Goal: Transaction & Acquisition: Purchase product/service

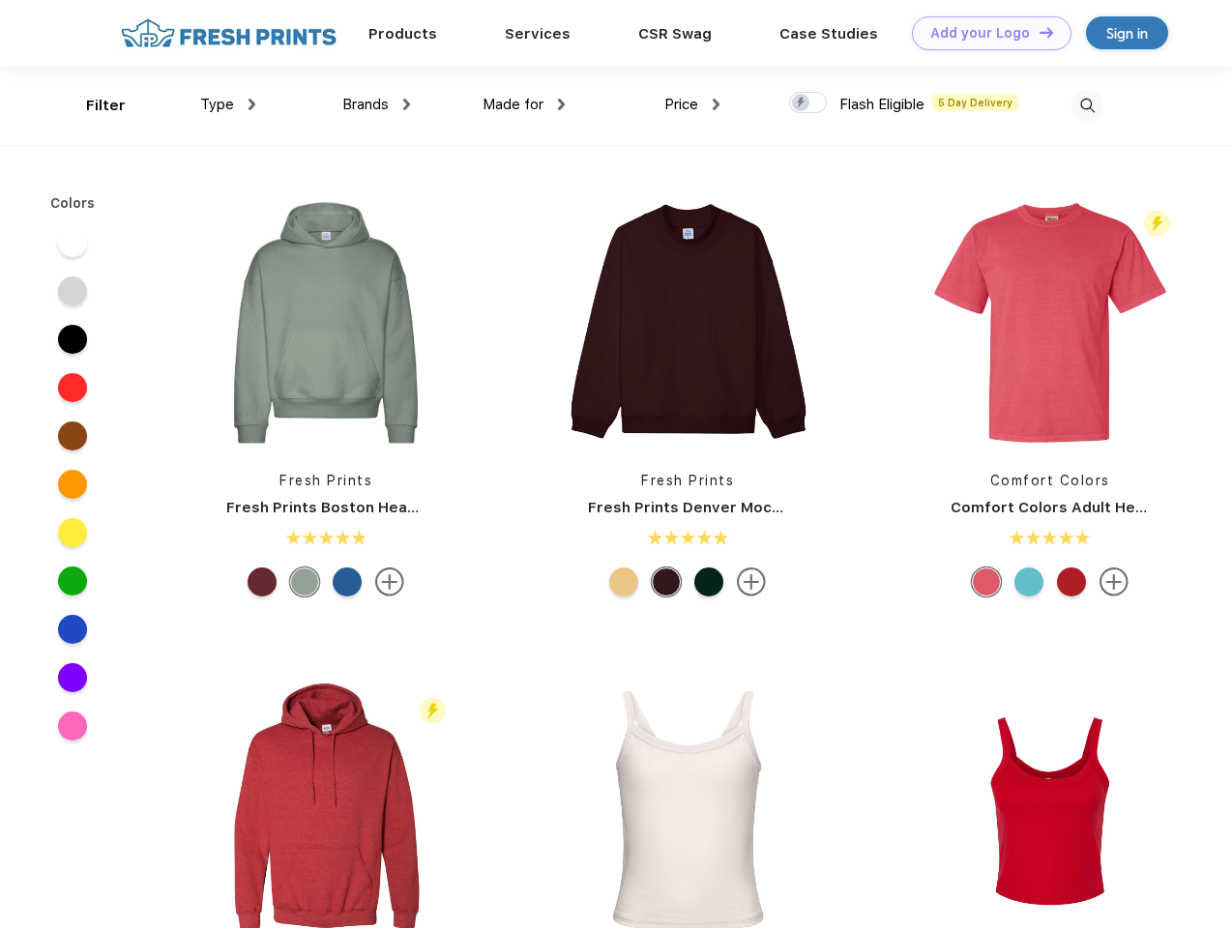
click at [984, 33] on link "Add your Logo Design Tool" at bounding box center [992, 33] width 160 height 34
click at [0, 0] on div "Design Tool" at bounding box center [0, 0] width 0 height 0
click at [1037, 32] on link "Add your Logo Design Tool" at bounding box center [992, 33] width 160 height 34
click at [93, 105] on div "Filter" at bounding box center [106, 106] width 40 height 22
click at [228, 104] on span "Type" at bounding box center [217, 104] width 34 height 17
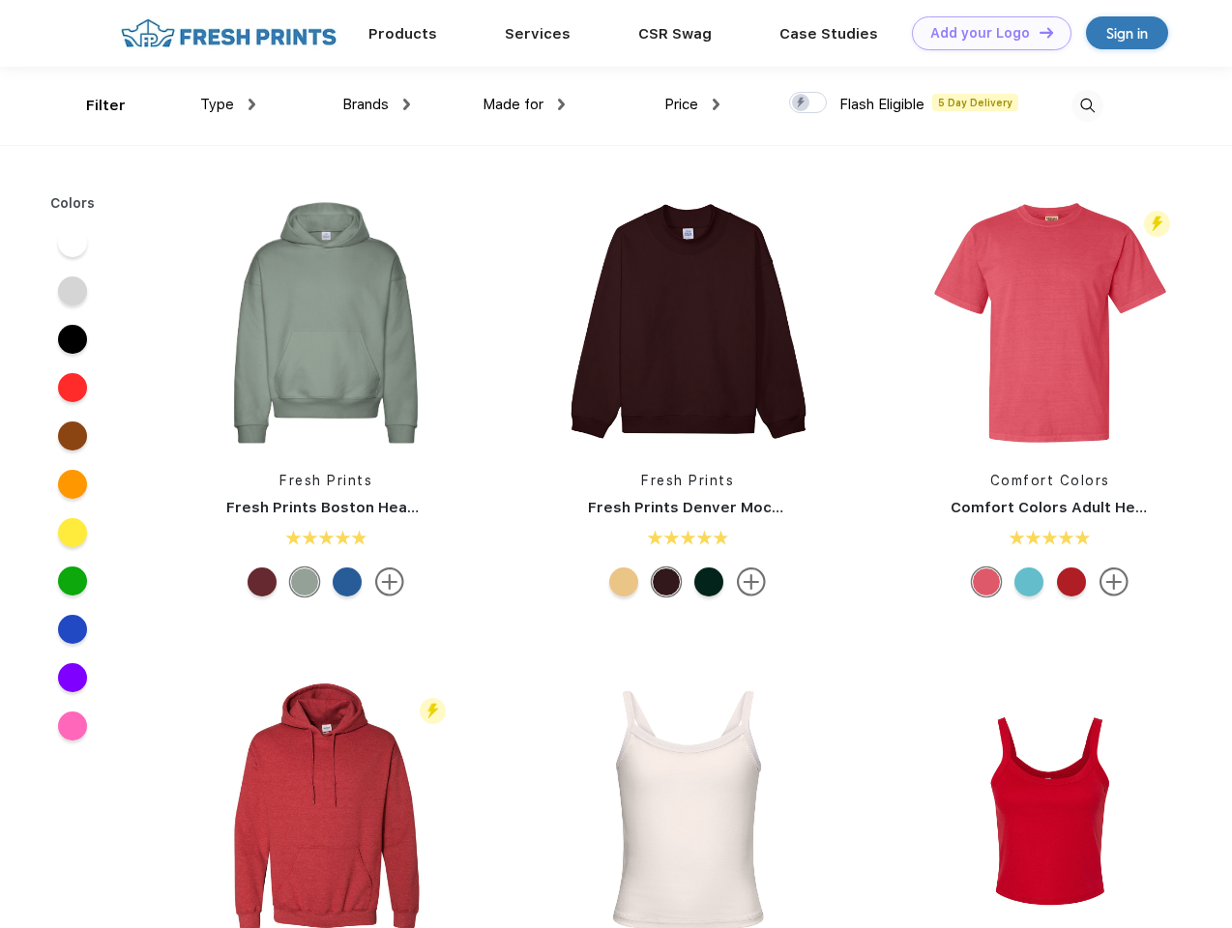
click at [376, 104] on span "Brands" at bounding box center [365, 104] width 46 height 17
click at [524, 104] on span "Made for" at bounding box center [512, 104] width 61 height 17
click at [692, 104] on span "Price" at bounding box center [681, 104] width 34 height 17
click at [808, 103] on div at bounding box center [808, 102] width 38 height 21
click at [801, 103] on input "checkbox" at bounding box center [795, 97] width 13 height 13
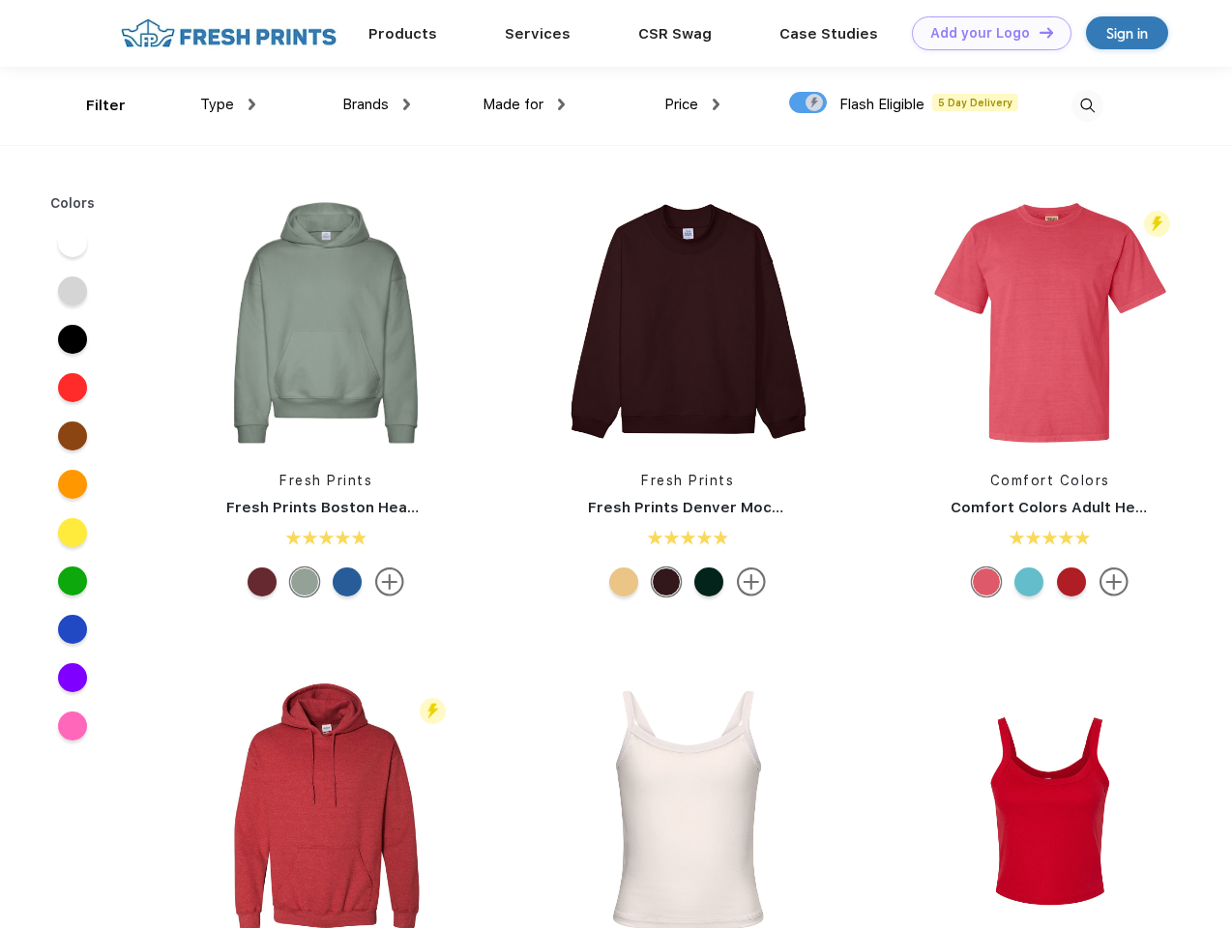
click at [1087, 105] on img at bounding box center [1087, 106] width 32 height 32
